Goal: Navigation & Orientation: Understand site structure

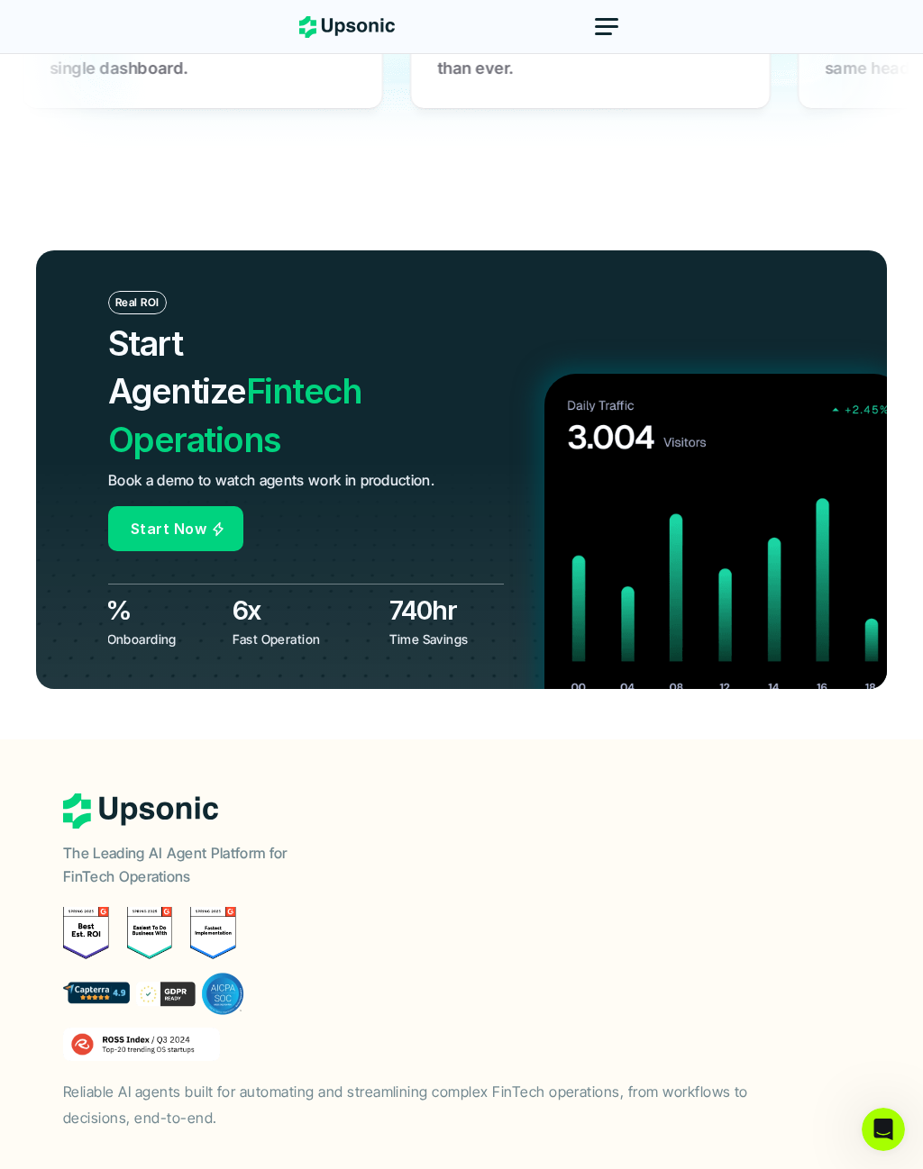
scroll to position [7125, 0]
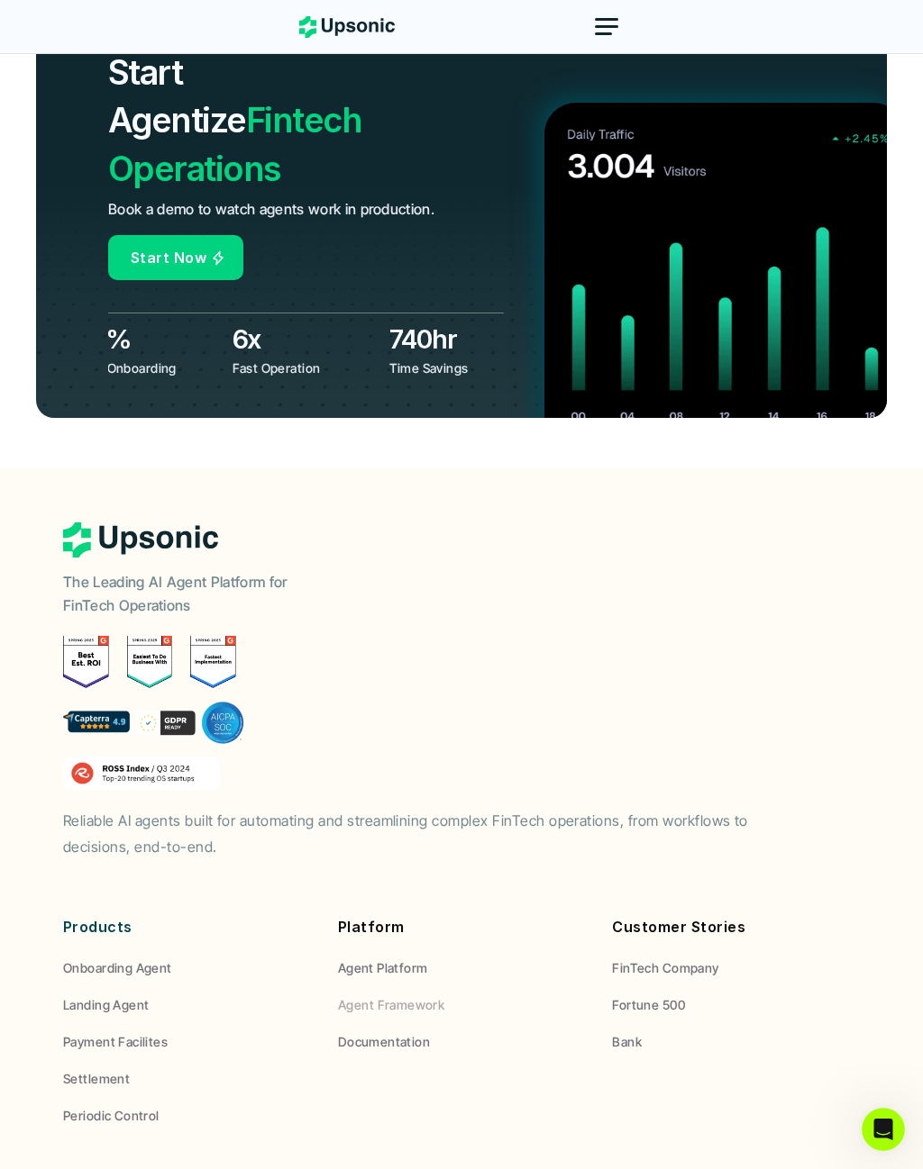
click at [441, 996] on p "Agent Framework" at bounding box center [391, 1005] width 106 height 19
click at [425, 996] on p "Agent Framework" at bounding box center [391, 1005] width 106 height 19
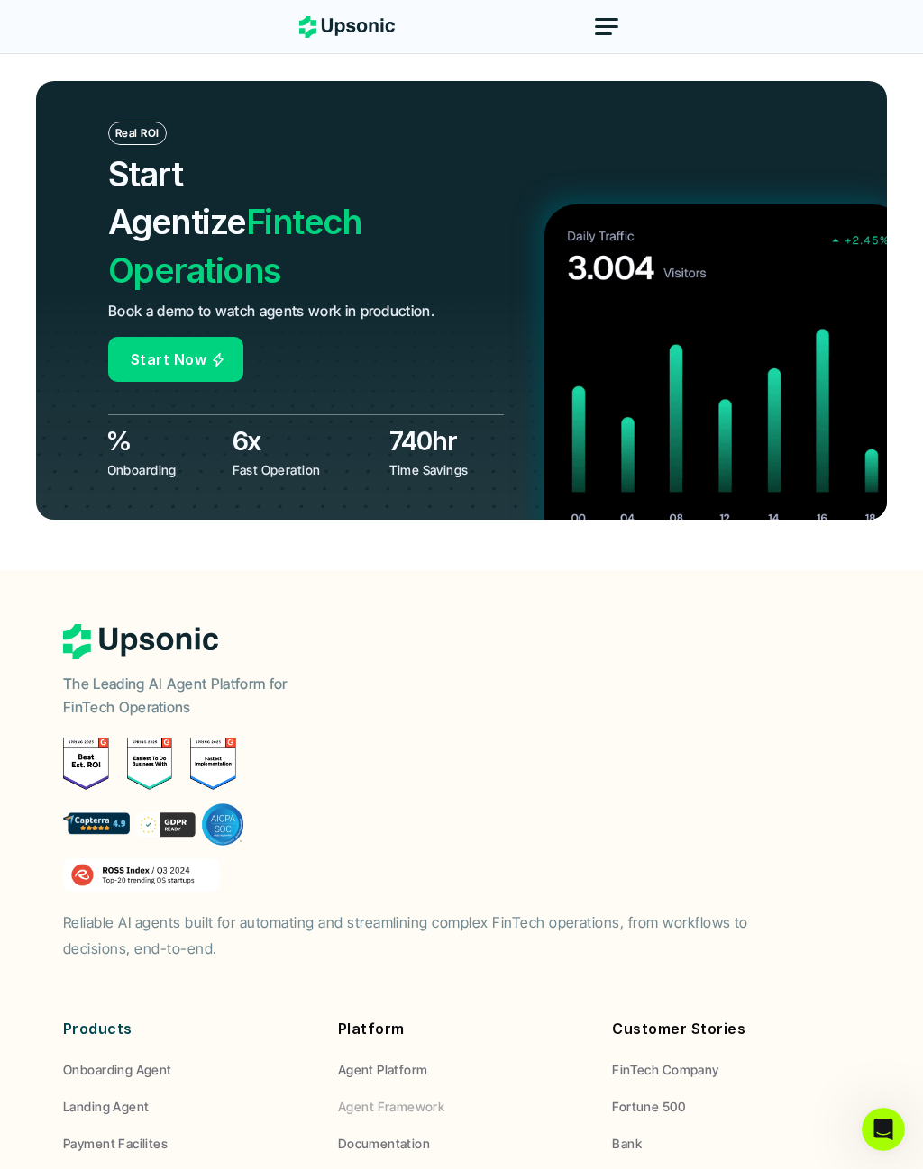
scroll to position [7011, 0]
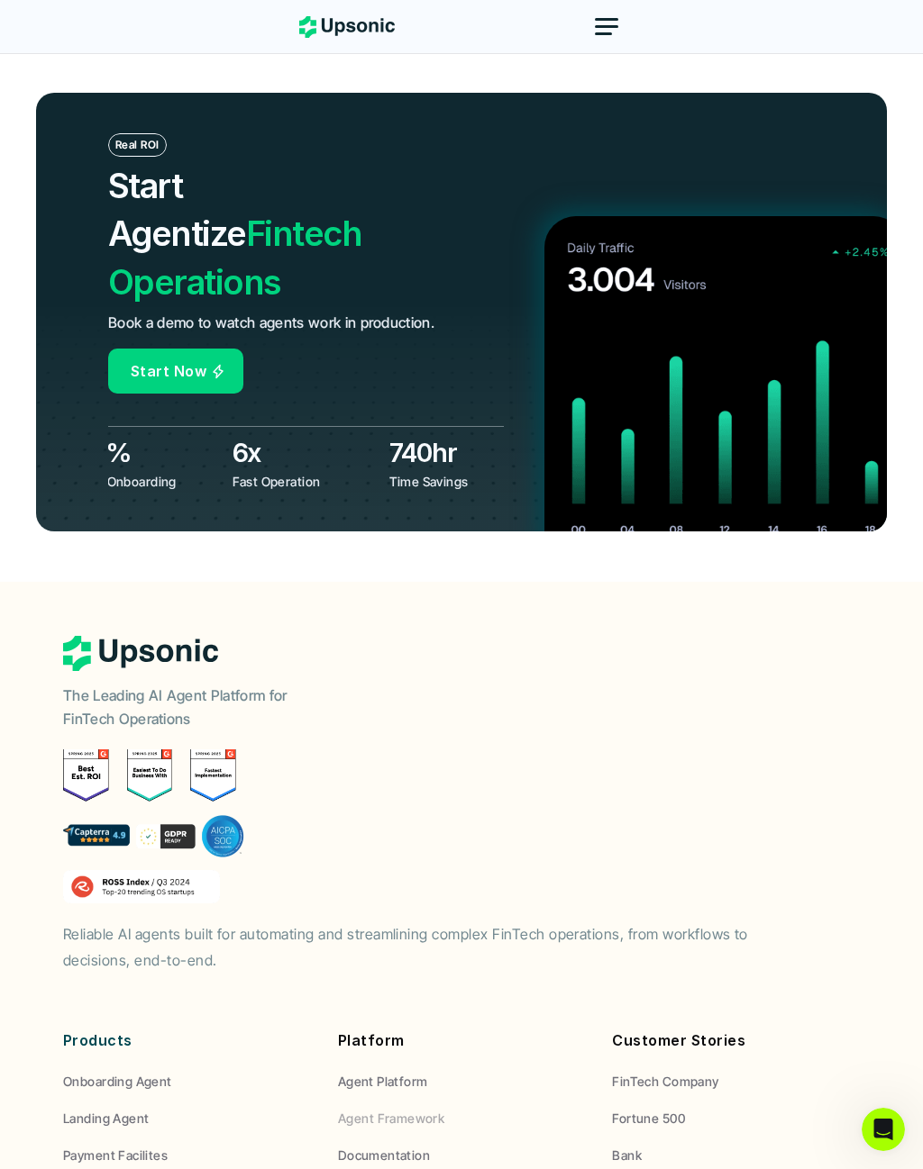
click at [428, 1109] on p "Agent Framework" at bounding box center [391, 1118] width 106 height 19
click at [433, 1109] on p "Agent Framework" at bounding box center [391, 1118] width 106 height 19
click at [432, 1109] on p "Agent Framework" at bounding box center [391, 1118] width 106 height 19
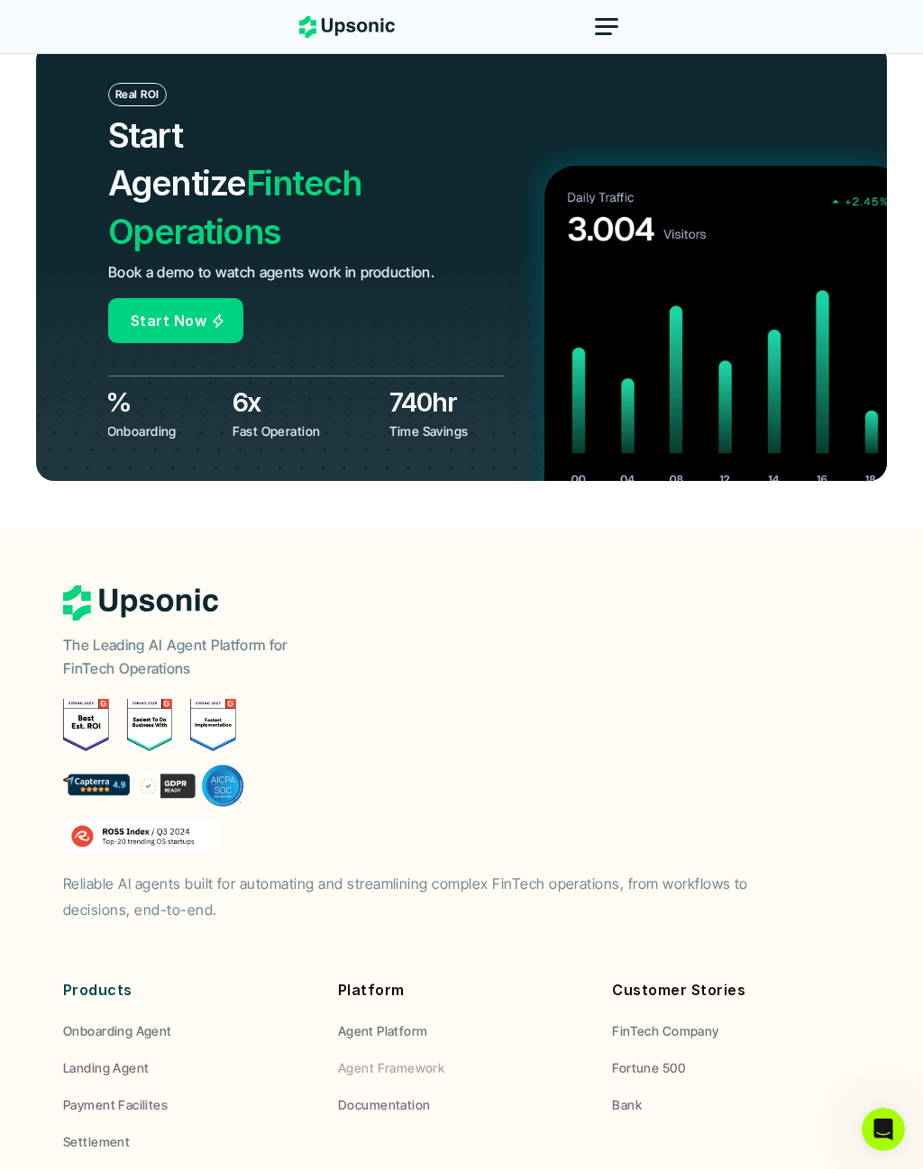
scroll to position [7125, 0]
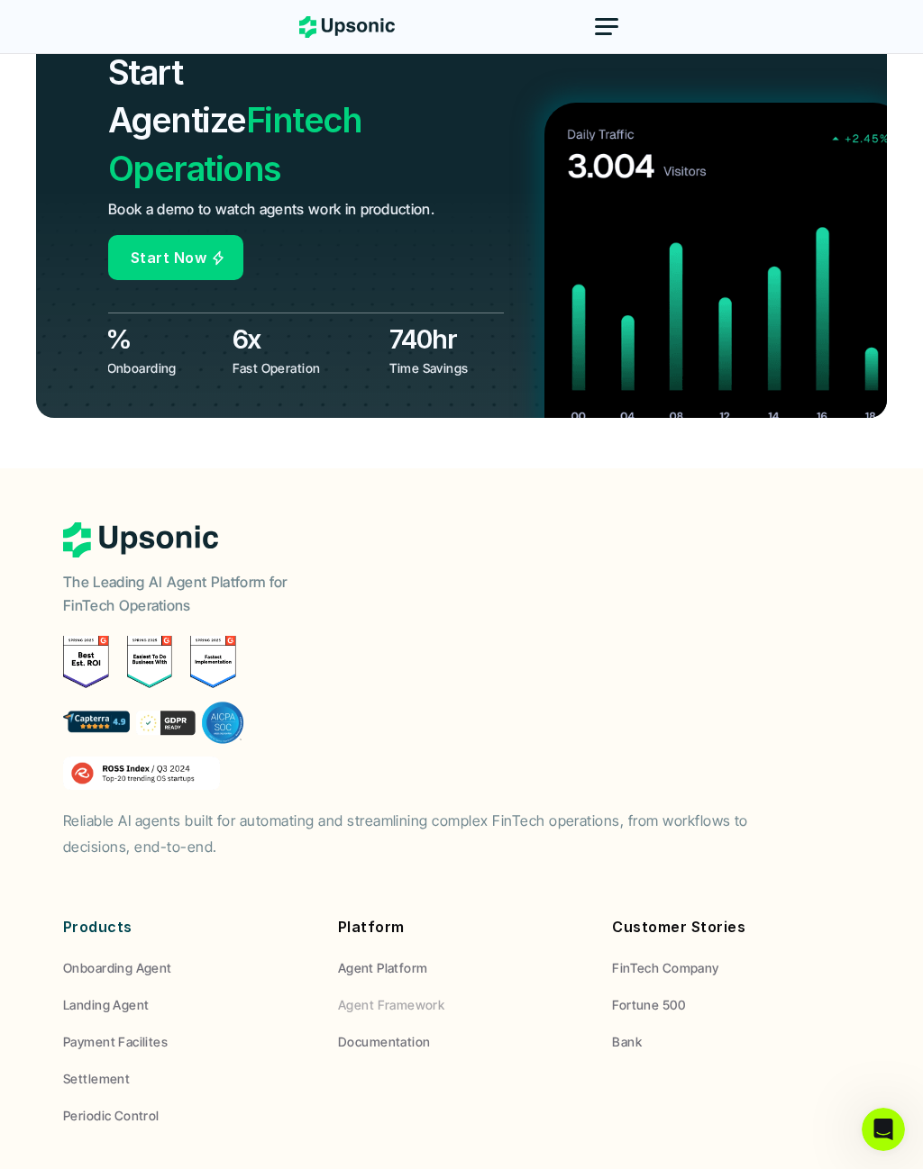
click at [435, 996] on p "Agent Framework" at bounding box center [391, 1005] width 106 height 19
click at [427, 959] on link "Agent Platform" at bounding box center [385, 968] width 94 height 19
click at [428, 959] on link "Agent Platform" at bounding box center [385, 968] width 94 height 19
click at [28, 468] on footer "The Leading AI Agent Platform for FinTech Operations Reliable AI agents built f…" at bounding box center [461, 863] width 923 height 791
click at [693, 959] on p "FinTech Company" at bounding box center [665, 968] width 106 height 19
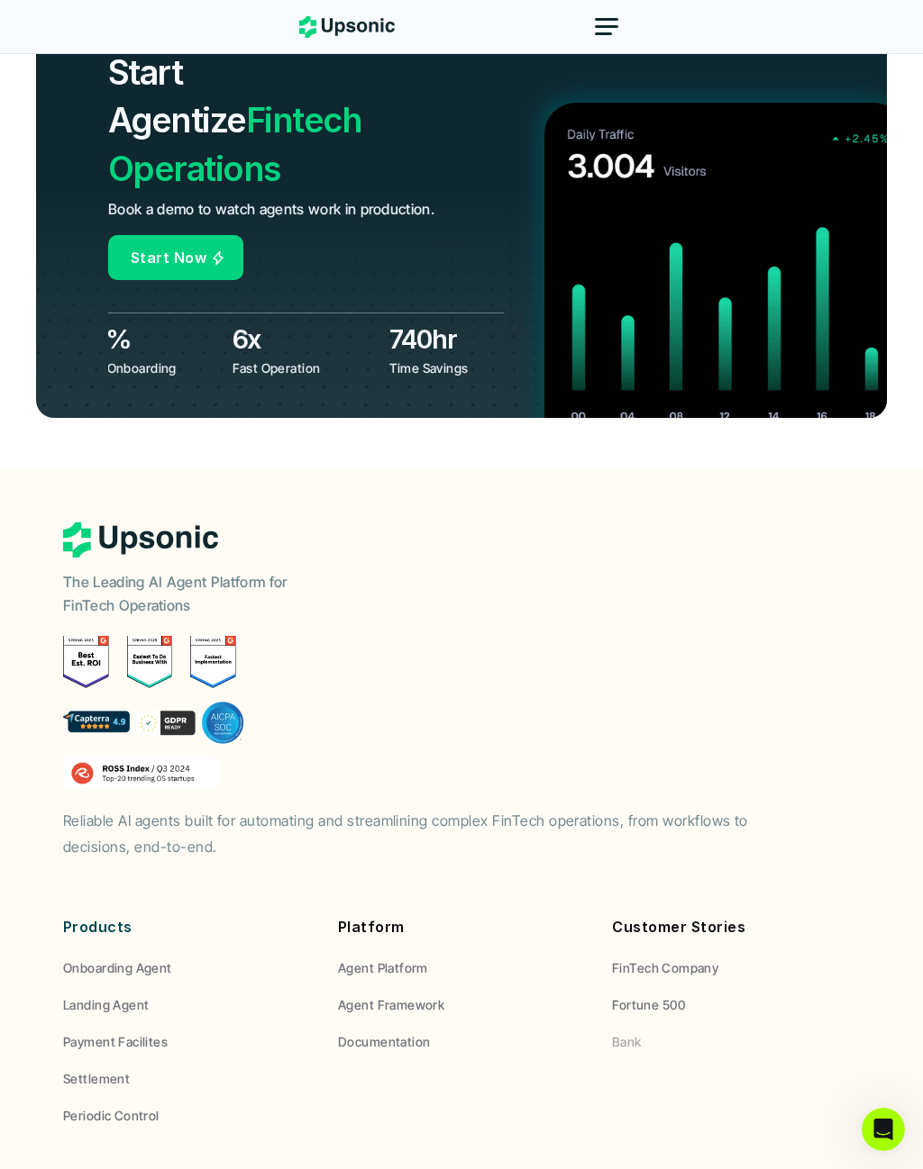
click at [653, 1032] on link "Bank" at bounding box center [736, 1041] width 248 height 19
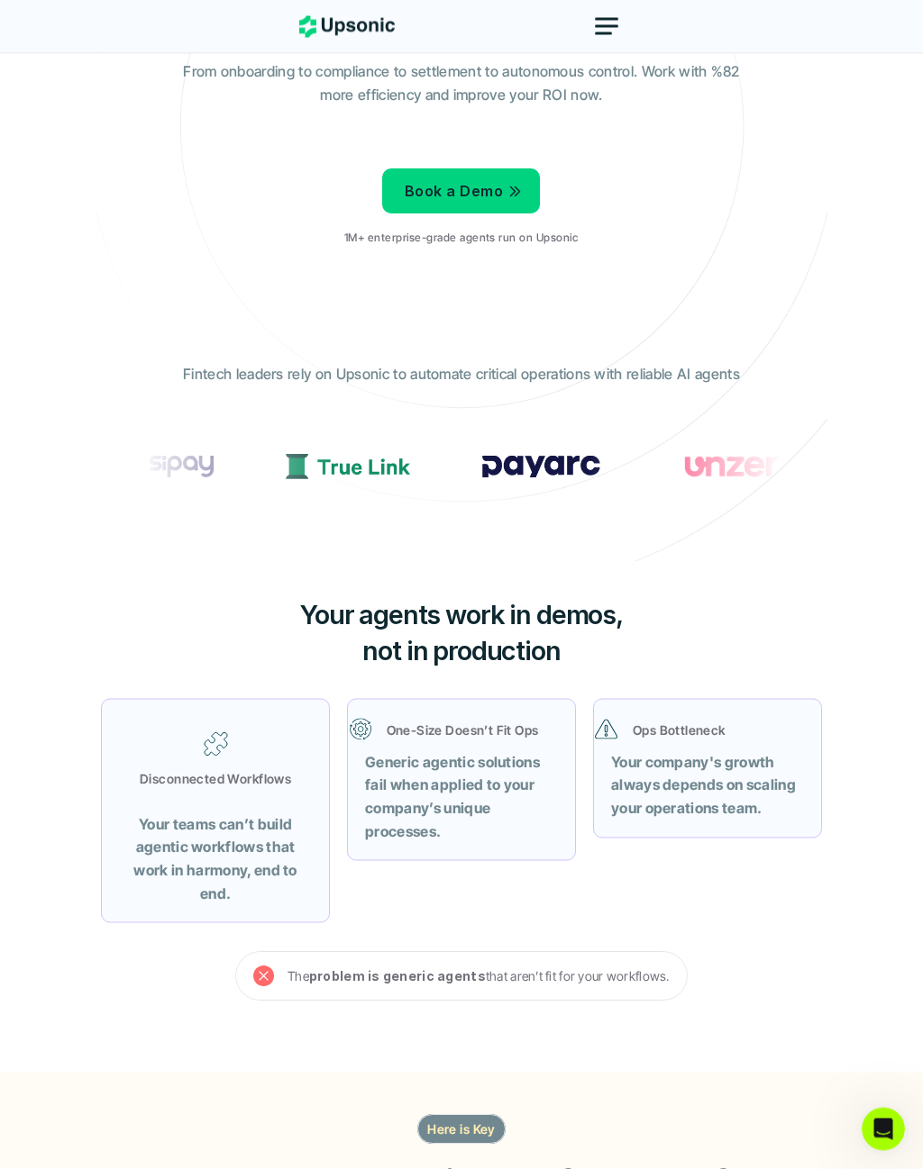
scroll to position [0, 0]
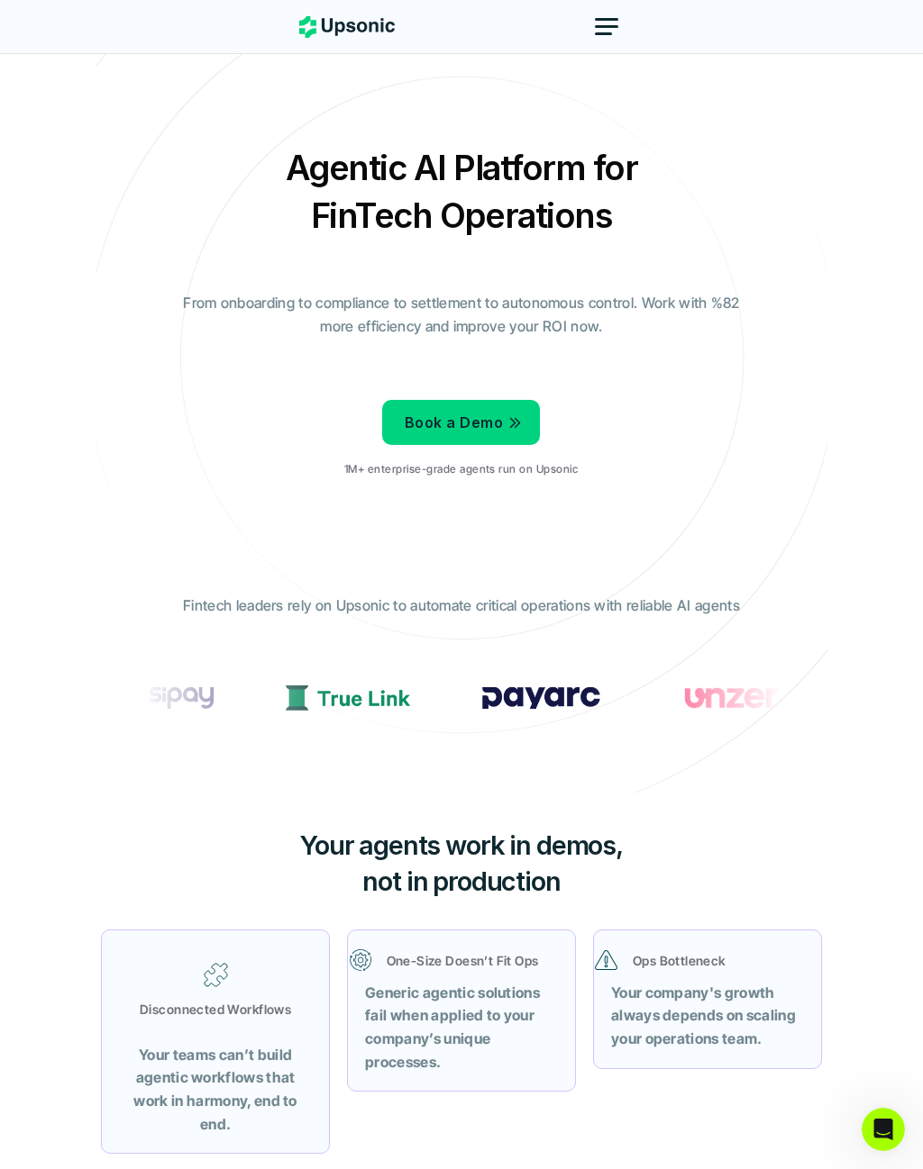
click at [614, 5] on div at bounding box center [606, 26] width 43 height 43
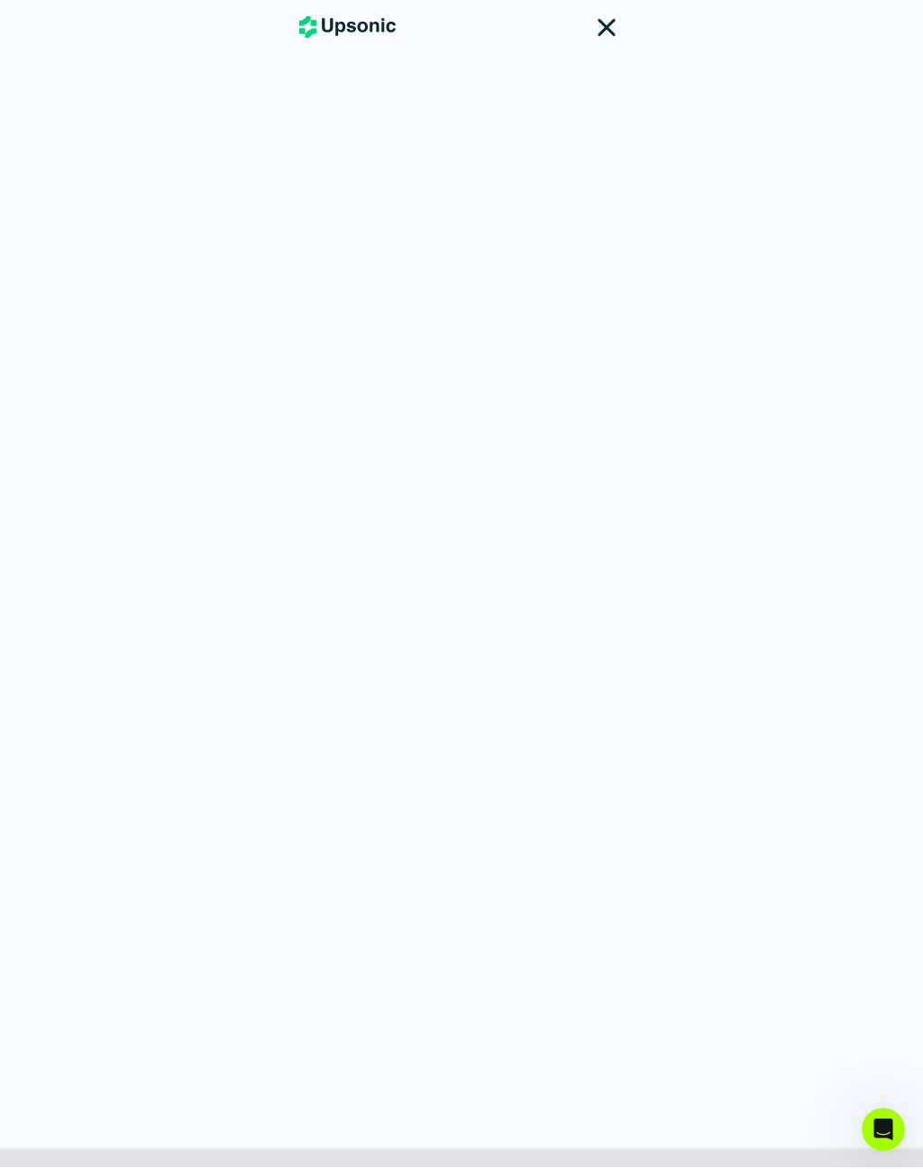
click at [521, 120] on nav at bounding box center [461, 584] width 923 height 1168
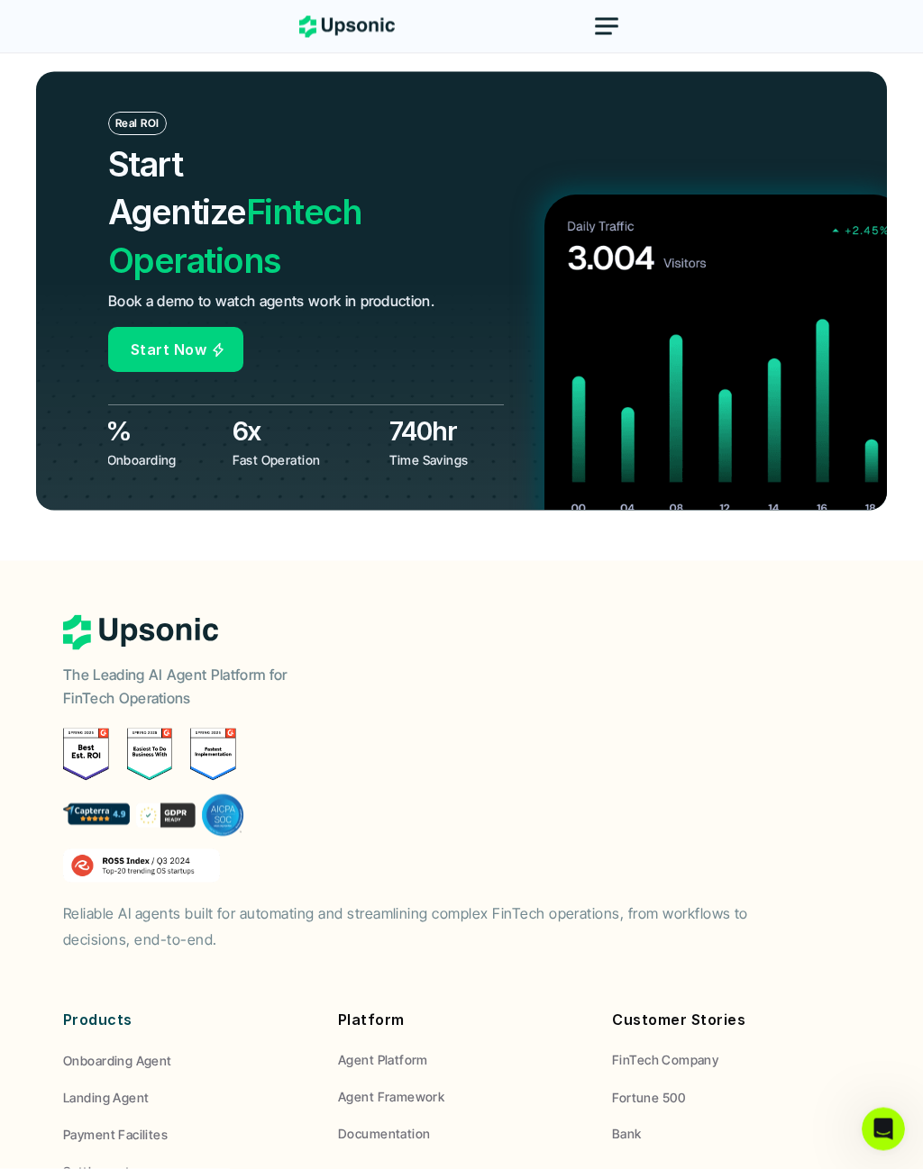
scroll to position [7125, 0]
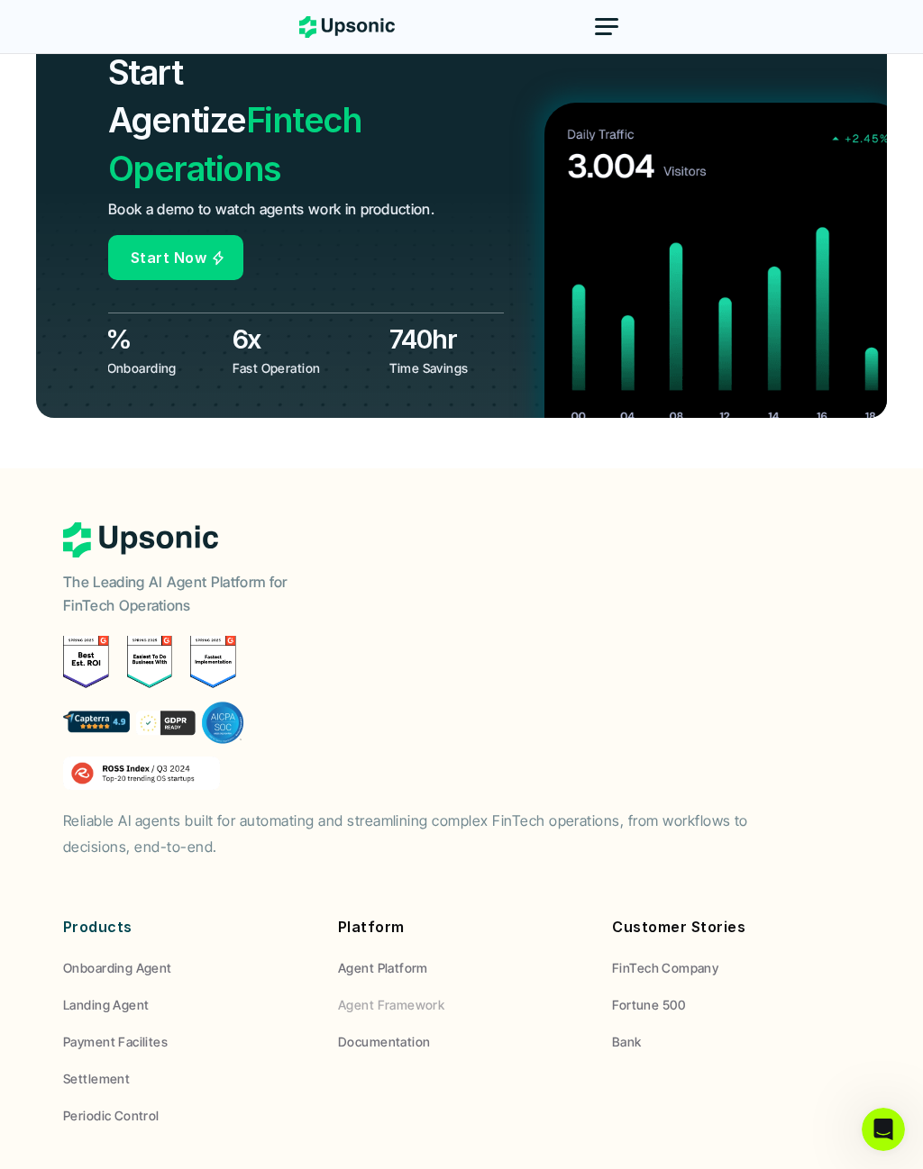
click at [430, 996] on p "Agent Framework" at bounding box center [391, 1005] width 106 height 19
click at [451, 996] on link "Agent Framework" at bounding box center [462, 1005] width 248 height 19
click at [450, 996] on link "Agent Framework" at bounding box center [462, 1005] width 248 height 19
click at [468, 996] on link "Agent Framework" at bounding box center [462, 1005] width 248 height 19
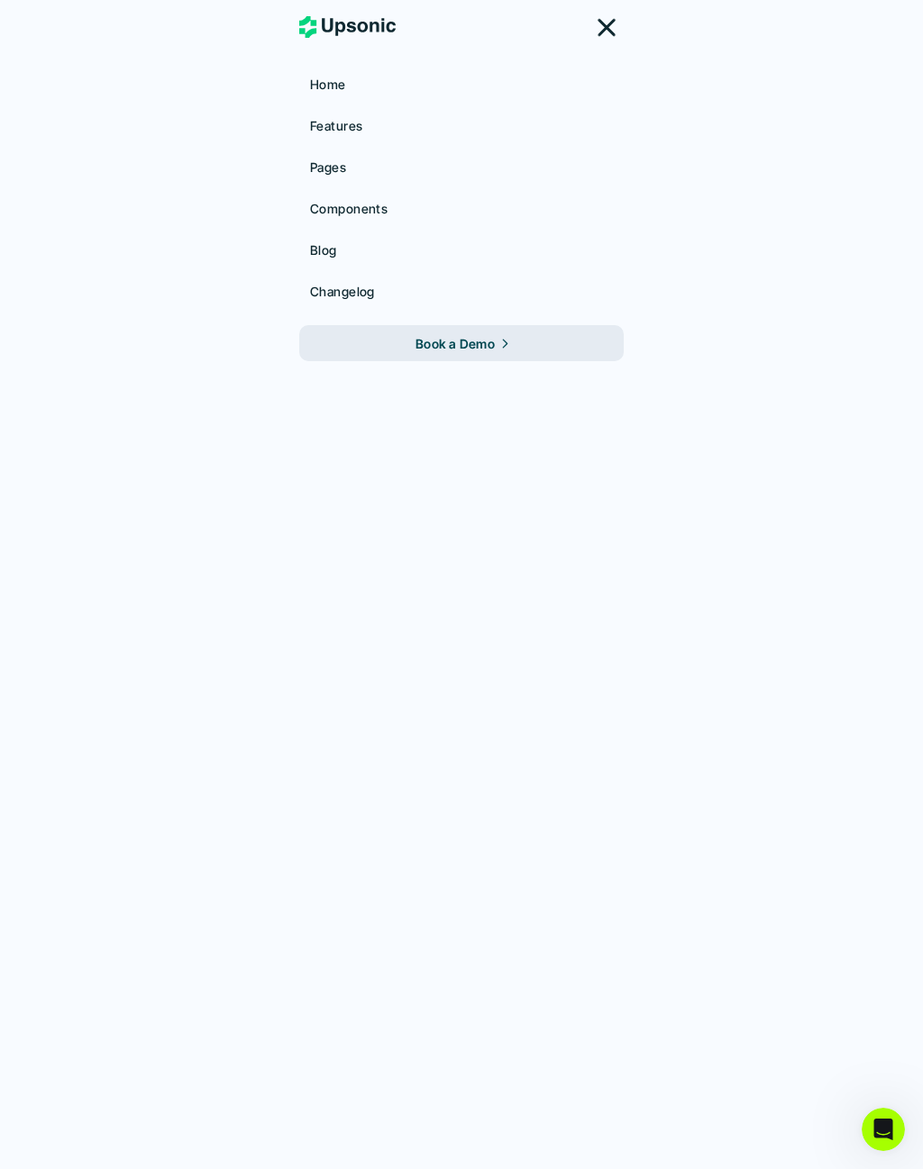
scroll to position [0, 0]
click at [452, 114] on nav "Home Features Pages Blog Changelog Components Book a Demo" at bounding box center [461, 584] width 923 height 1169
click at [478, 76] on nav "Home Features Pages Blog Changelog Components Book a Demo" at bounding box center [461, 584] width 923 height 1169
click at [431, 282] on nav "Home Features Pages Blog Changelog Components Book a Demo" at bounding box center [461, 584] width 923 height 1169
